Goal: Task Accomplishment & Management: Use online tool/utility

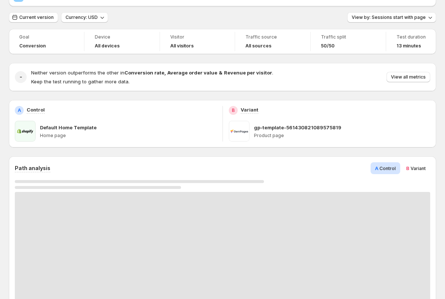
scroll to position [41, 0]
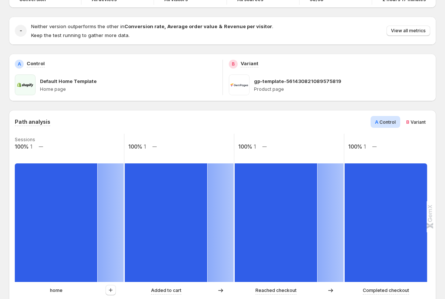
scroll to position [94, 0]
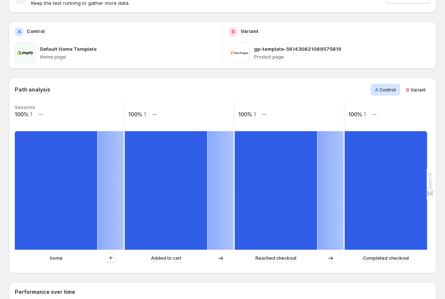
click at [116, 254] on div at bounding box center [111, 257] width 26 height 11
click at [110, 257] on icon "button" at bounding box center [110, 257] width 7 height 7
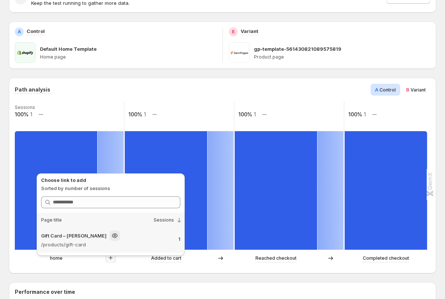
click at [108, 236] on div "Gift Card – [PERSON_NAME]" at bounding box center [98, 235] width 115 height 10
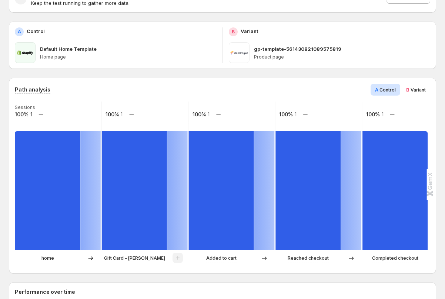
click at [92, 257] on icon at bounding box center [90, 258] width 5 height 4
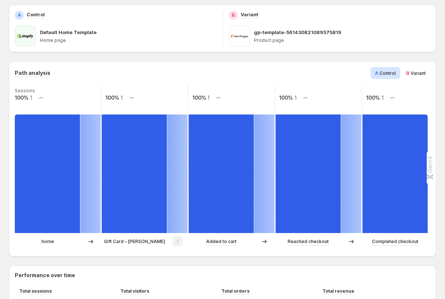
scroll to position [127, 0]
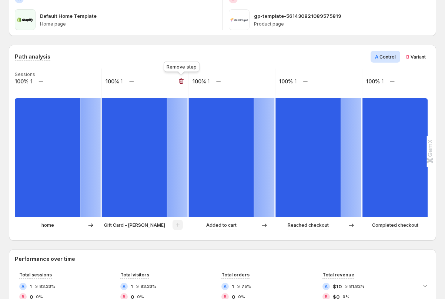
click at [182, 80] on icon "button" at bounding box center [181, 81] width 5 height 6
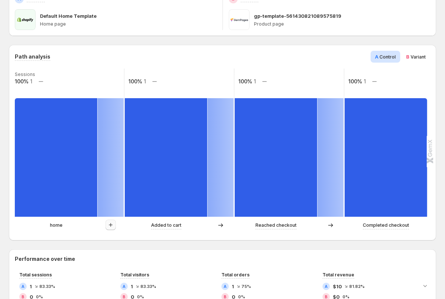
click at [113, 223] on icon "button" at bounding box center [110, 224] width 7 height 7
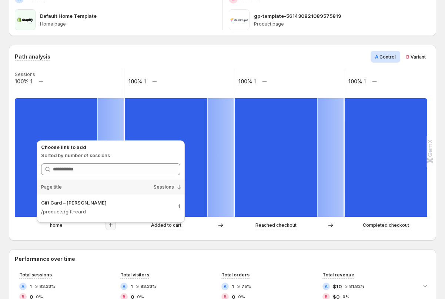
click at [105, 188] on div "Page title" at bounding box center [74, 187] width 74 height 15
click at [105, 209] on p "/products/gift-card" at bounding box center [98, 211] width 115 height 7
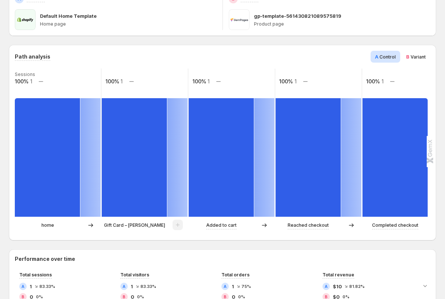
click at [88, 225] on icon at bounding box center [90, 224] width 7 height 7
click at [50, 224] on p "home" at bounding box center [47, 224] width 13 height 7
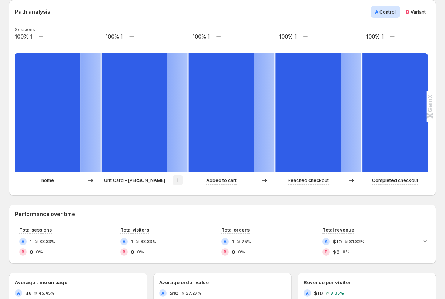
scroll to position [0, 0]
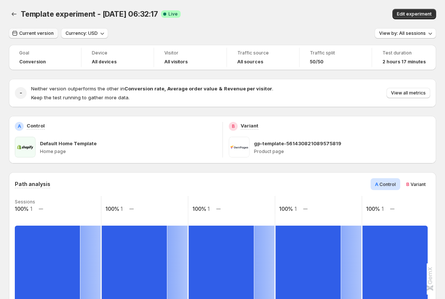
click at [36, 31] on span "Current version" at bounding box center [36, 33] width 34 height 6
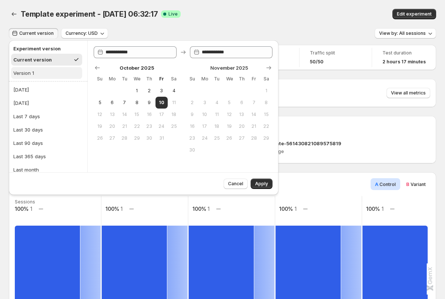
click at [32, 72] on div "Version 1" at bounding box center [23, 72] width 21 height 7
type input "**********"
click at [261, 183] on span "Apply" at bounding box center [261, 184] width 13 height 6
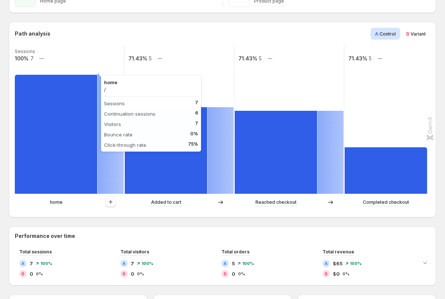
scroll to position [148, 0]
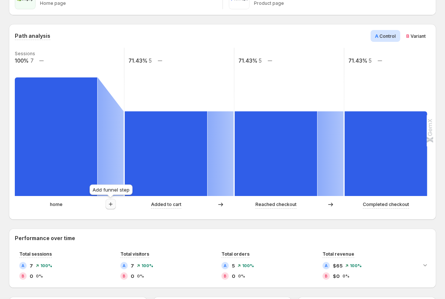
click at [114, 202] on button "button" at bounding box center [111, 204] width 10 height 10
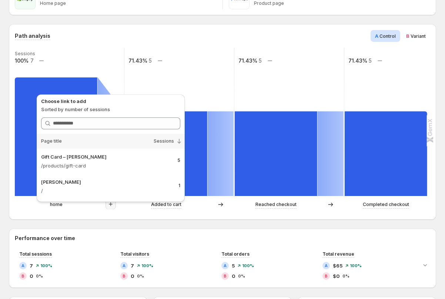
click at [6, 220] on div "Template experiment - [DATE] 06:32:17. This page is ready Template experiment -…" at bounding box center [222, 236] width 445 height 769
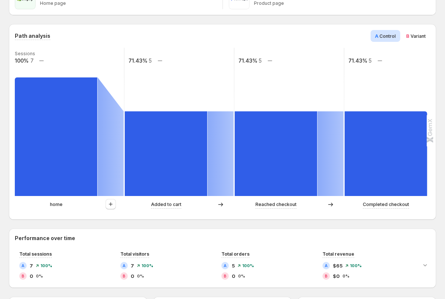
click at [60, 206] on p "home" at bounding box center [56, 204] width 13 height 7
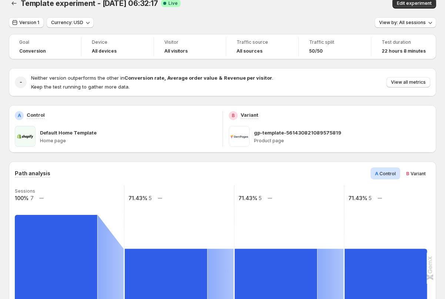
scroll to position [17, 0]
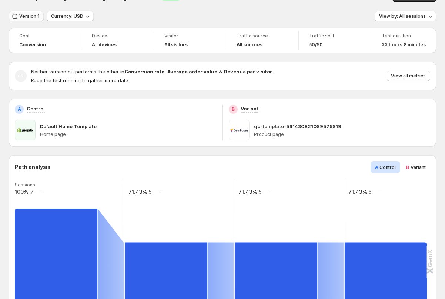
click at [28, 16] on span "Version 1" at bounding box center [29, 16] width 20 height 6
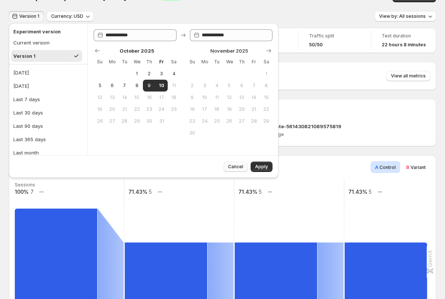
click at [232, 166] on span "Cancel" at bounding box center [235, 167] width 15 height 6
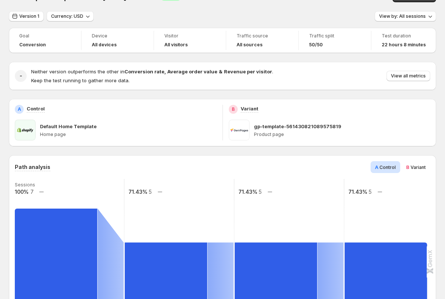
click at [135, 14] on div "Version 1 Currency: USD View by: All sessions" at bounding box center [222, 16] width 427 height 11
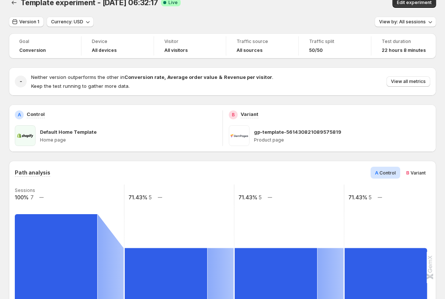
scroll to position [18, 0]
